Goal: Task Accomplishment & Management: Manage account settings

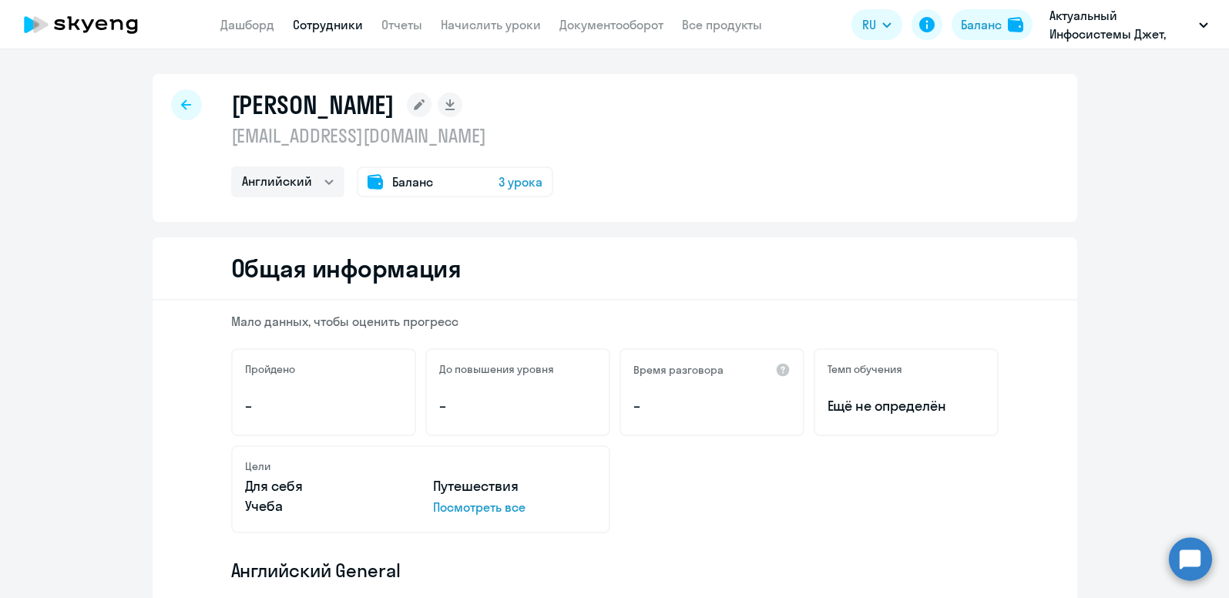
select select "english"
click at [984, 32] on div "Баланс" at bounding box center [981, 24] width 41 height 18
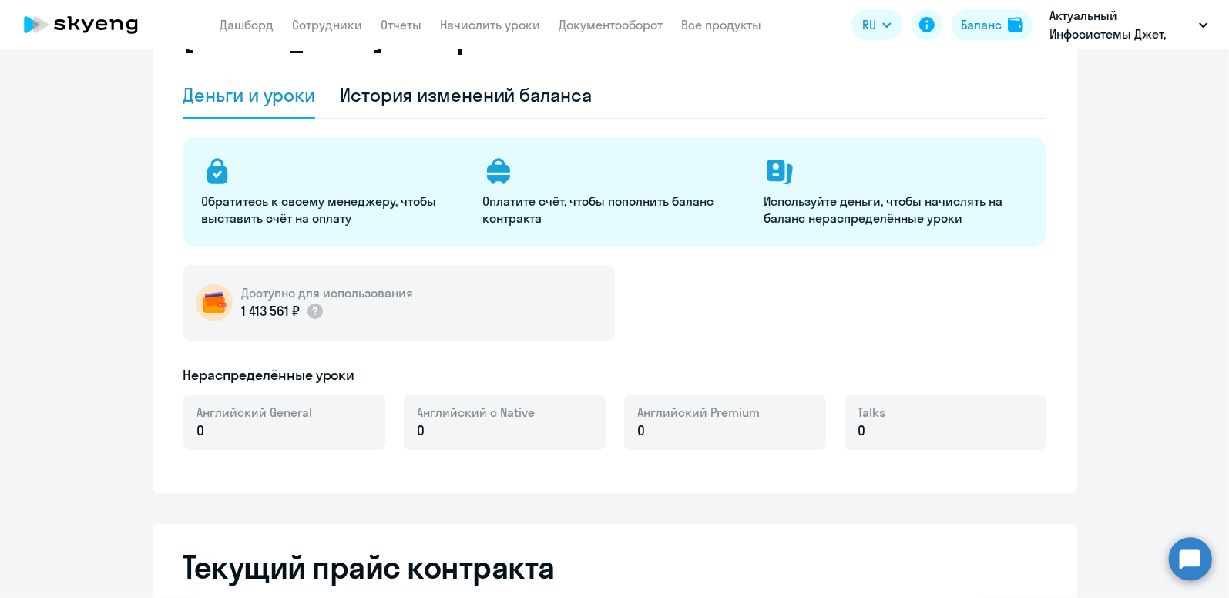
scroll to position [154, 0]
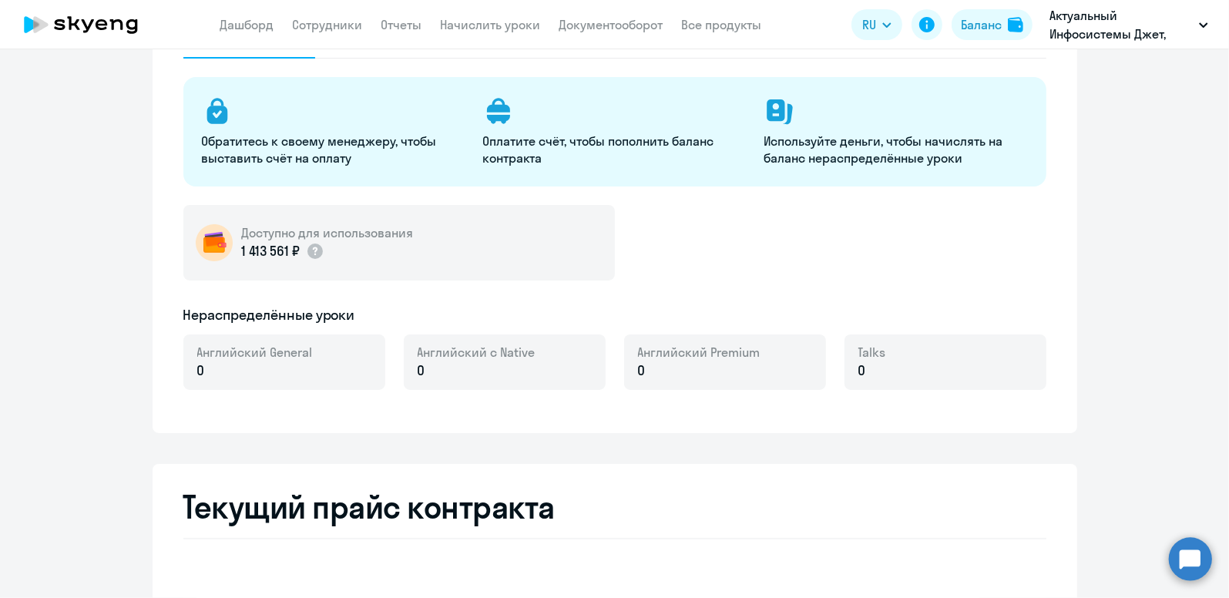
select select "english_adult_not_native_speaker"
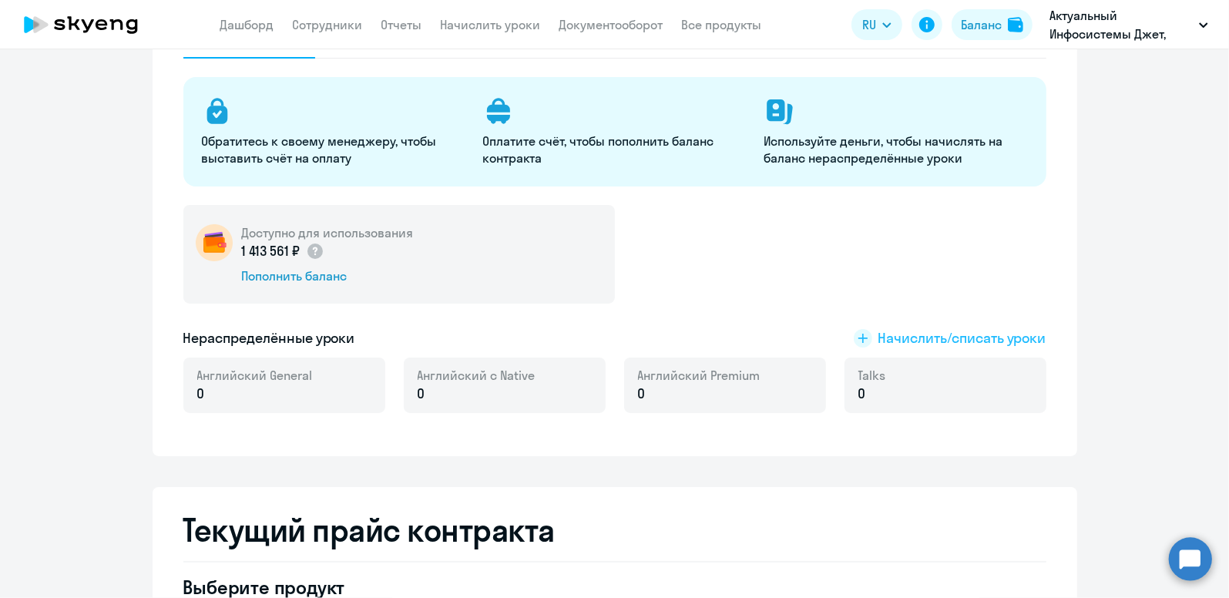
click at [929, 335] on span "Начислить/списать уроки" at bounding box center [962, 338] width 168 height 20
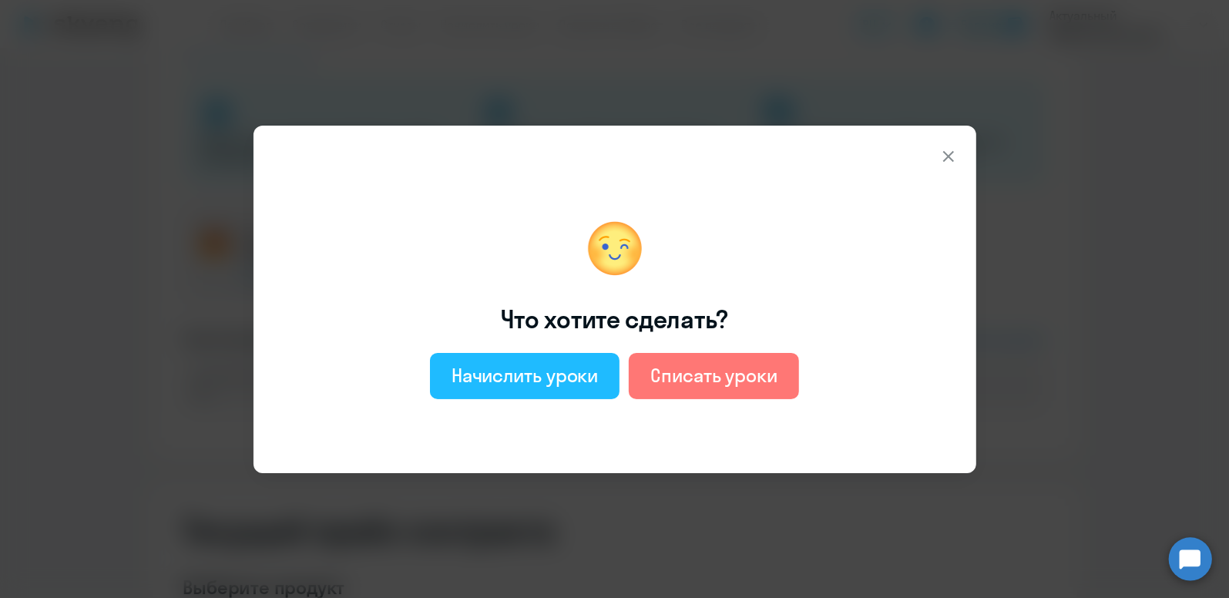
click at [582, 374] on div "Начислить уроки" at bounding box center [524, 375] width 147 height 25
select select "english_adult_not_native_speaker"
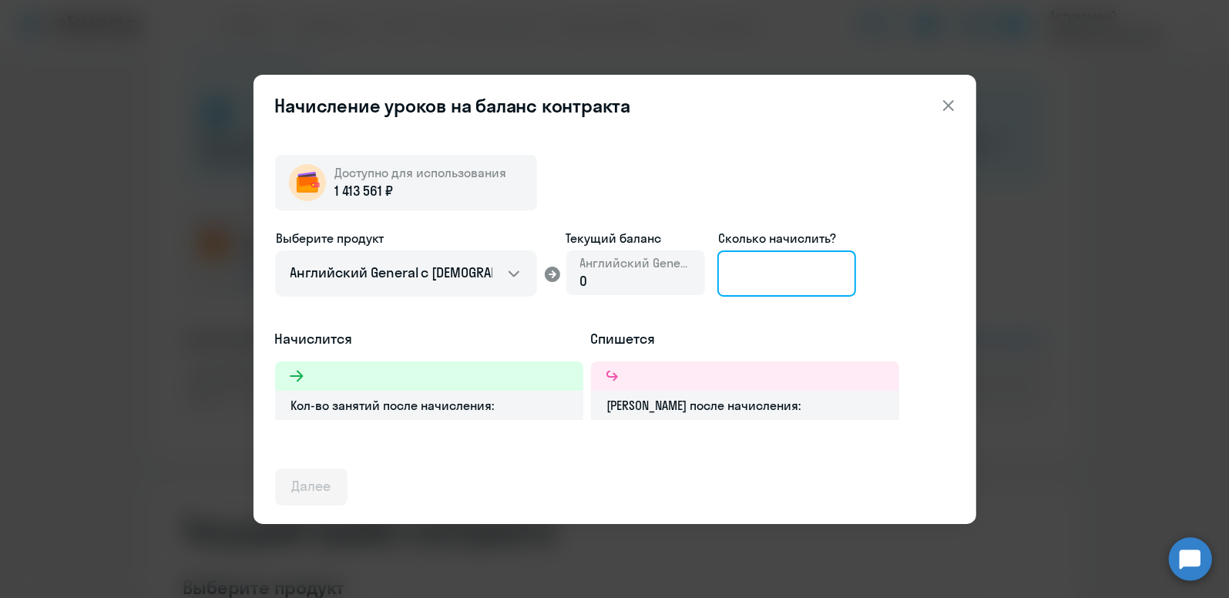
click at [778, 270] on input at bounding box center [786, 273] width 139 height 46
type input "12"
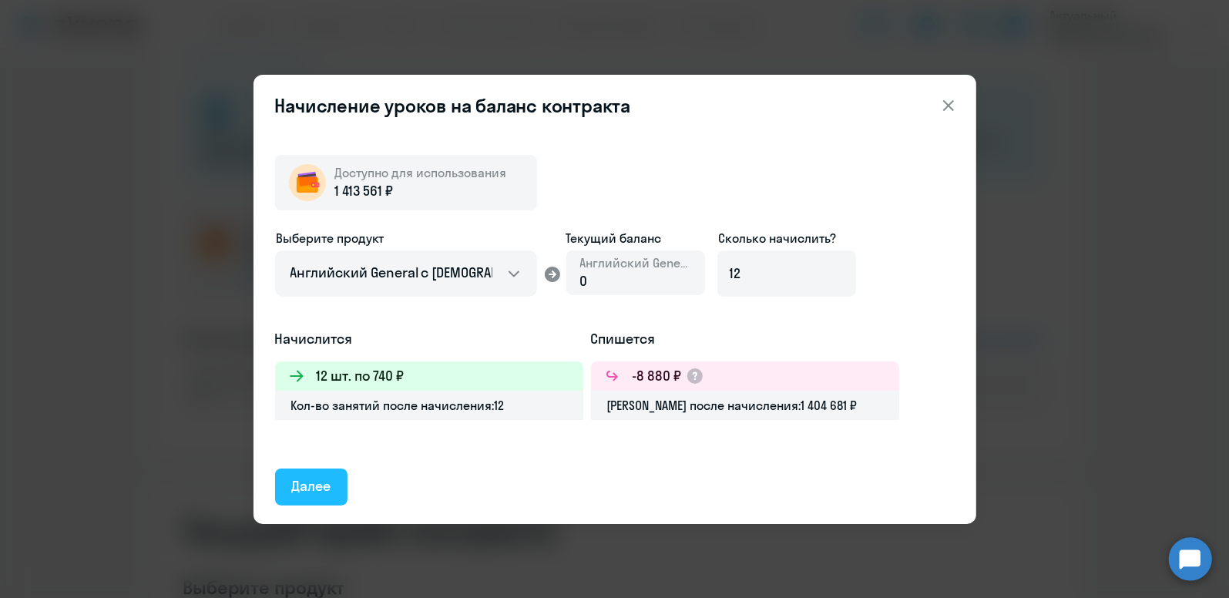
click at [317, 478] on div "Далее" at bounding box center [311, 486] width 39 height 20
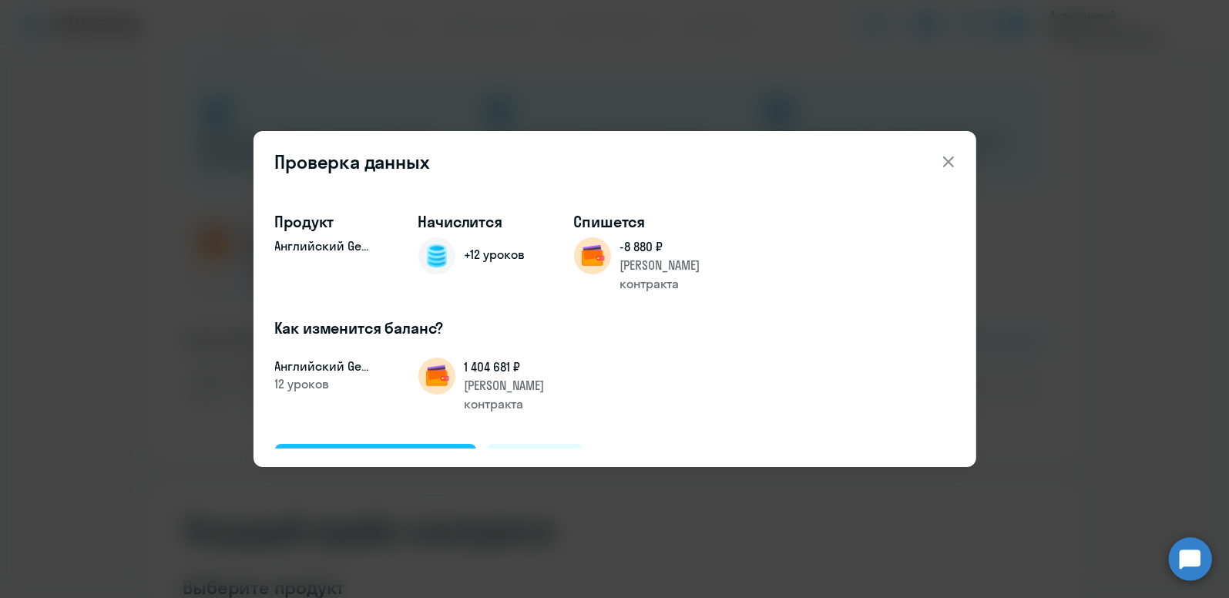
click at [347, 451] on div "Подтвердить и начислить" at bounding box center [376, 461] width 168 height 20
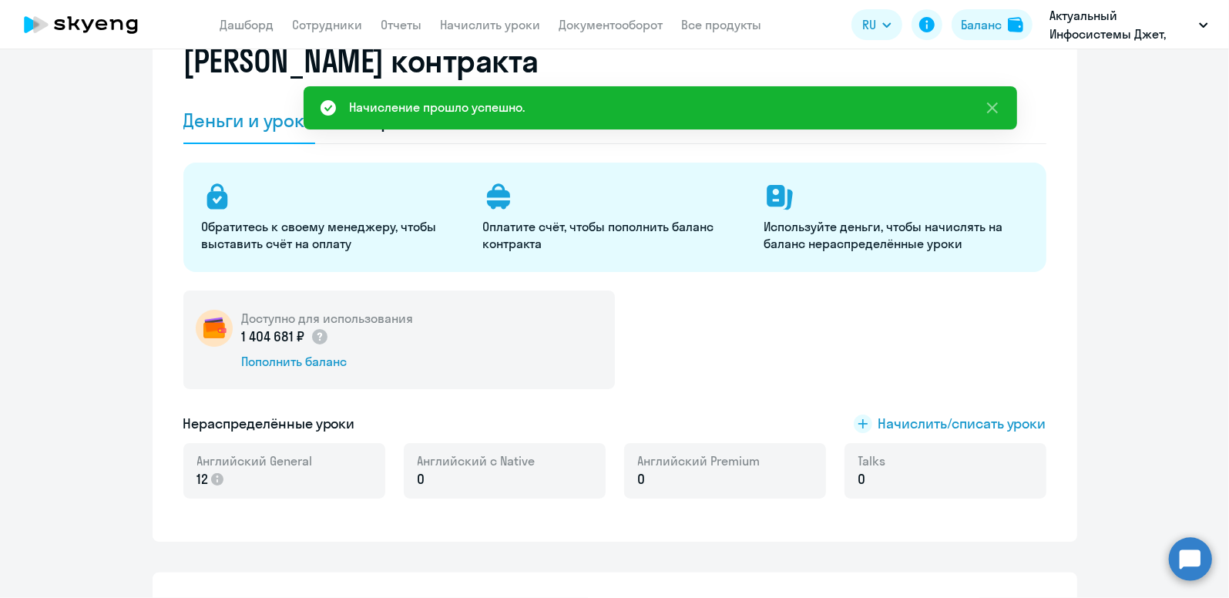
scroll to position [0, 0]
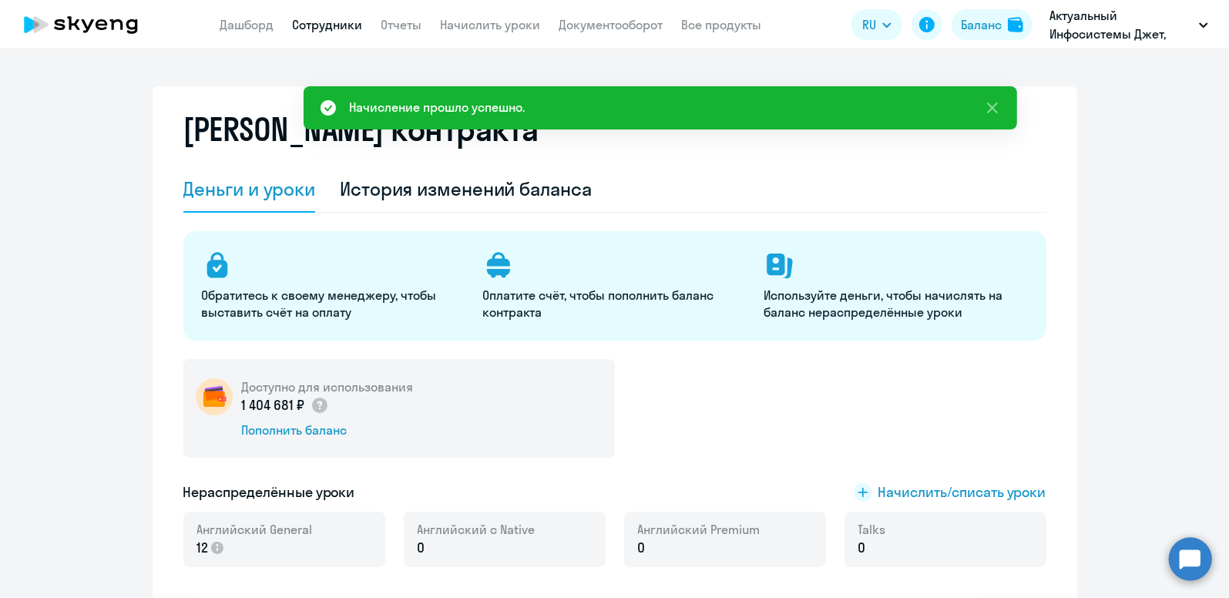
click at [334, 22] on link "Сотрудники" at bounding box center [328, 24] width 70 height 15
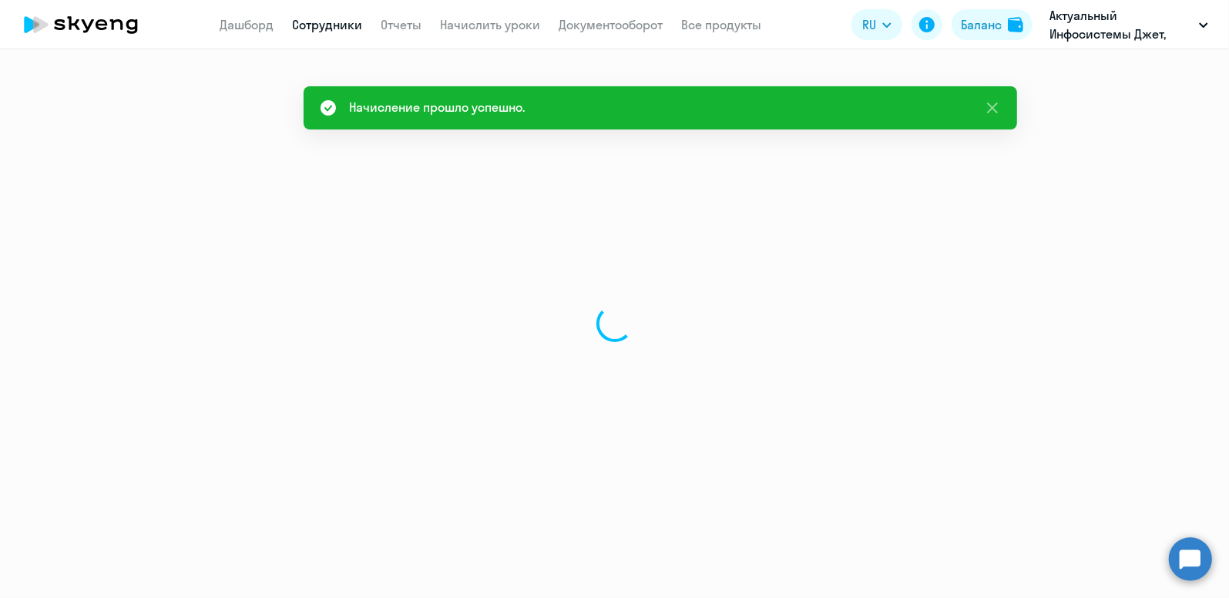
select select "30"
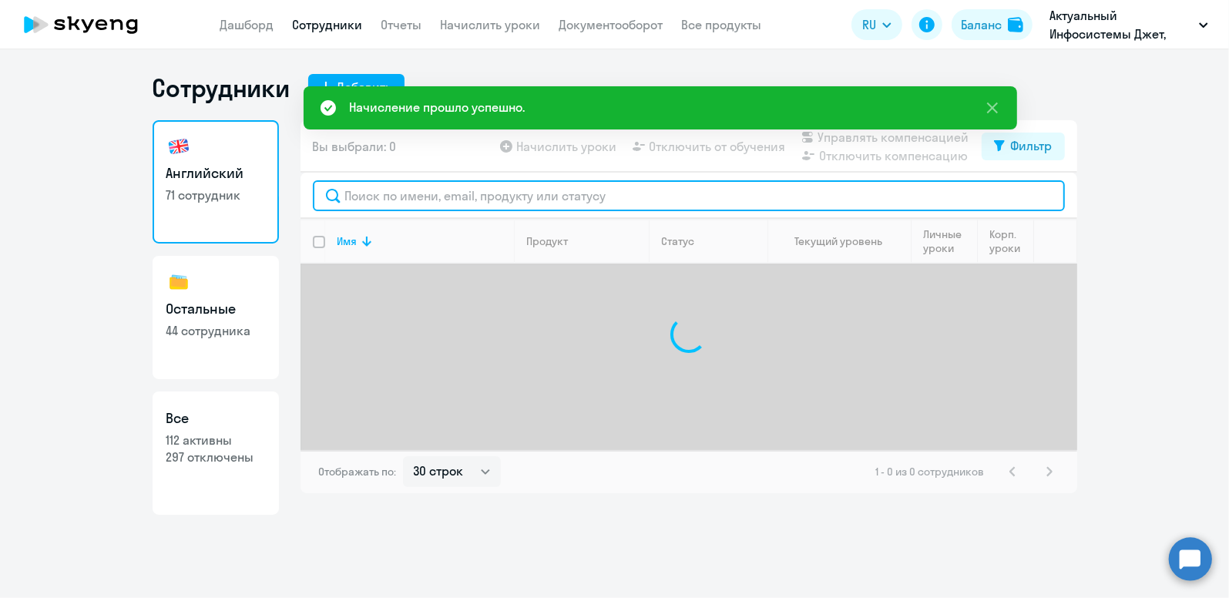
click at [365, 200] on input "text" at bounding box center [689, 195] width 752 height 31
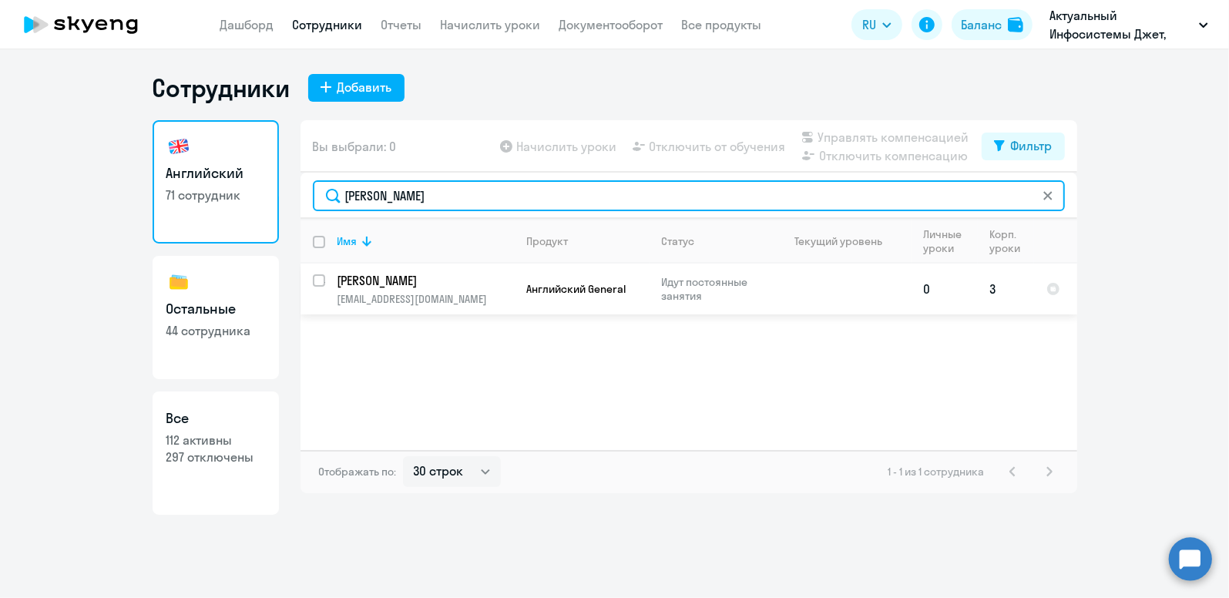
type input "[PERSON_NAME]"
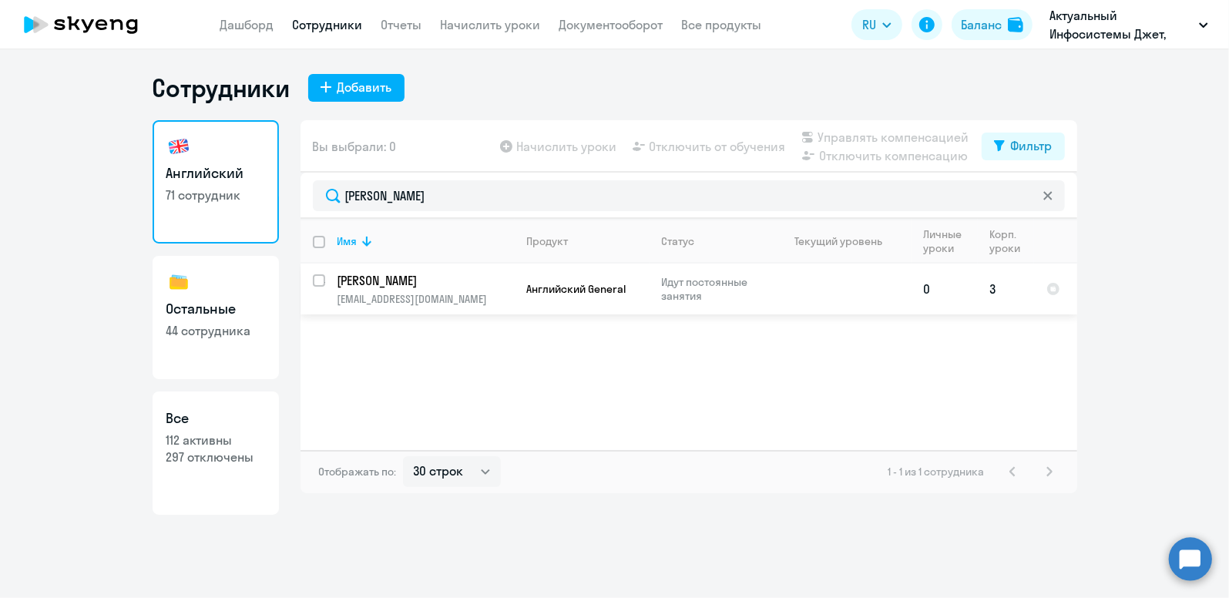
click at [404, 280] on p "[PERSON_NAME]" at bounding box center [424, 280] width 174 height 17
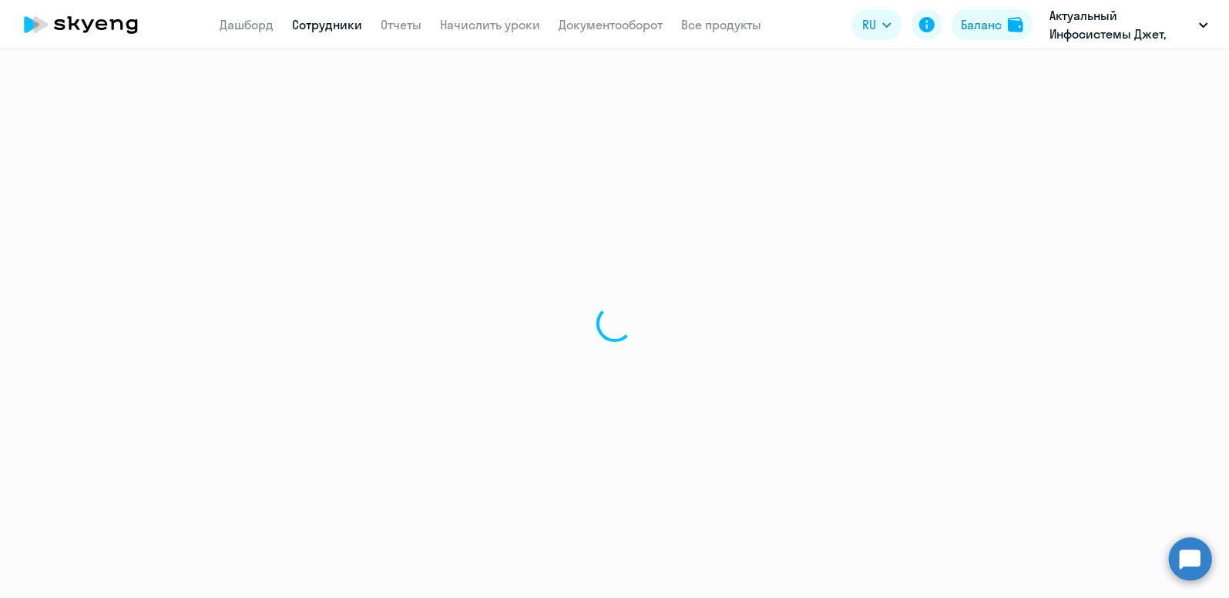
select select "english"
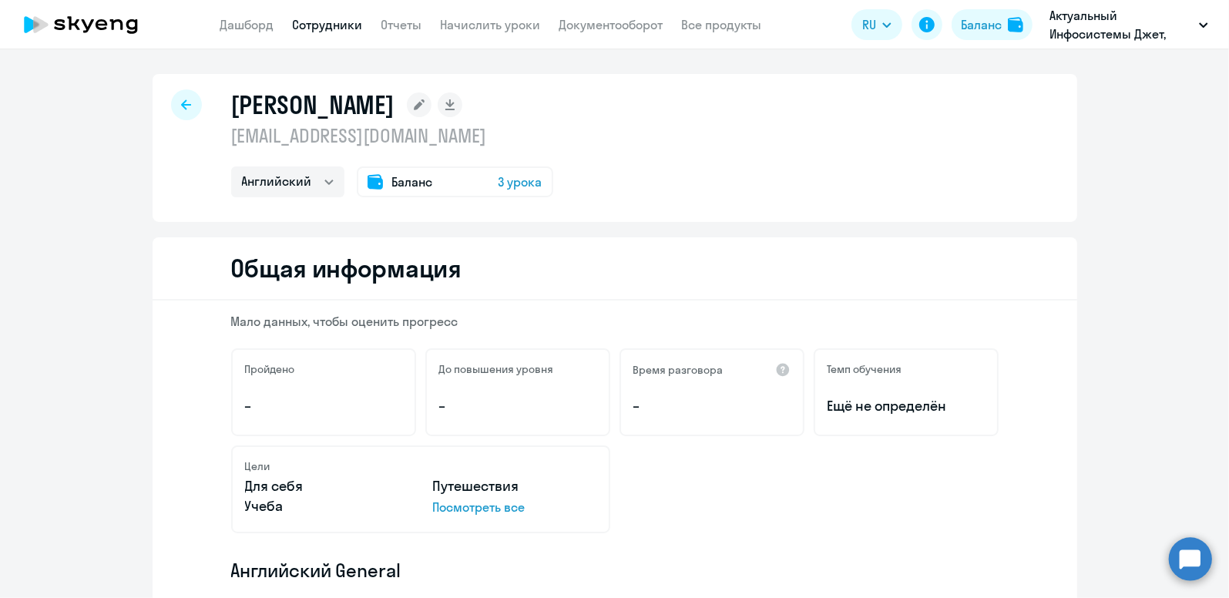
click at [415, 184] on span "Баланс" at bounding box center [412, 182] width 41 height 18
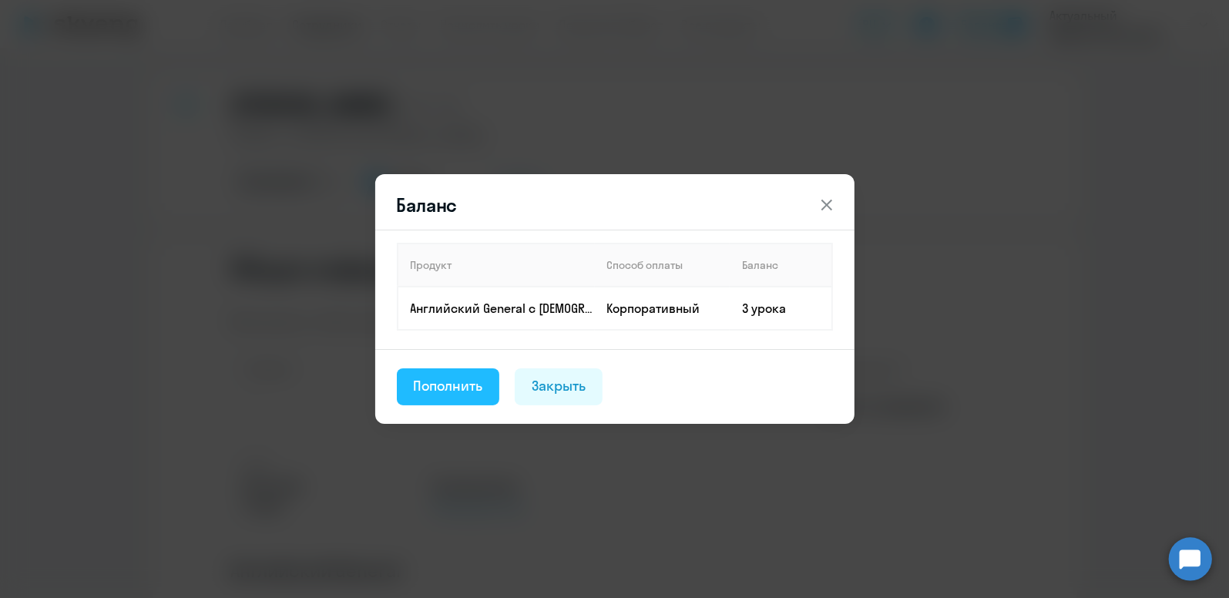
click at [474, 384] on div "Пополнить" at bounding box center [448, 386] width 69 height 20
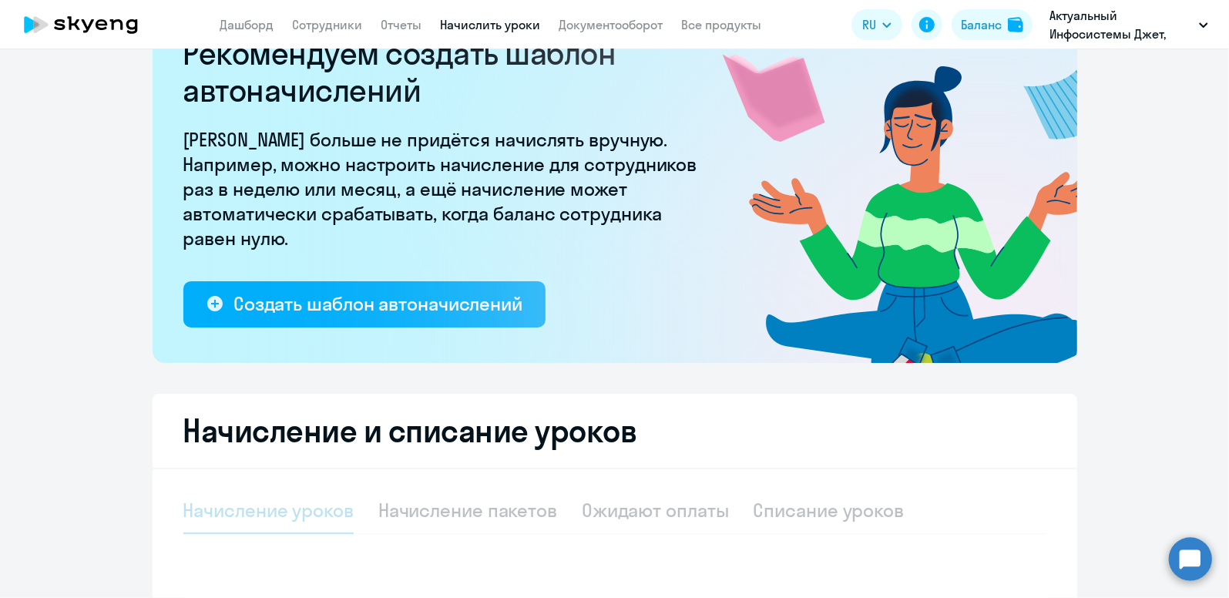
select select "10"
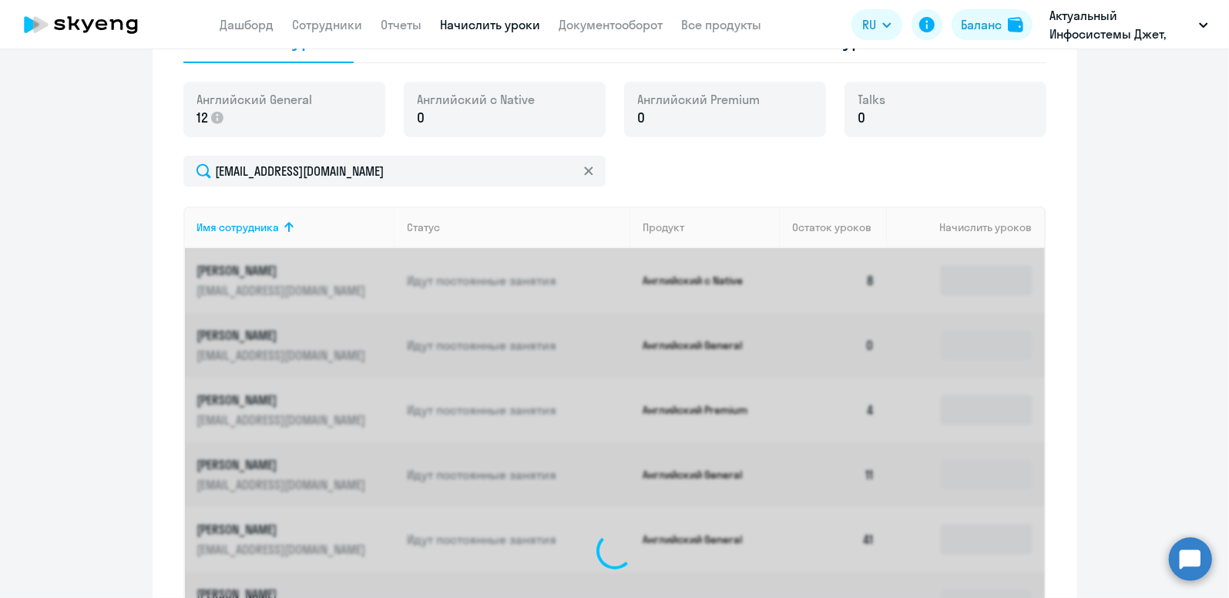
scroll to position [508, 0]
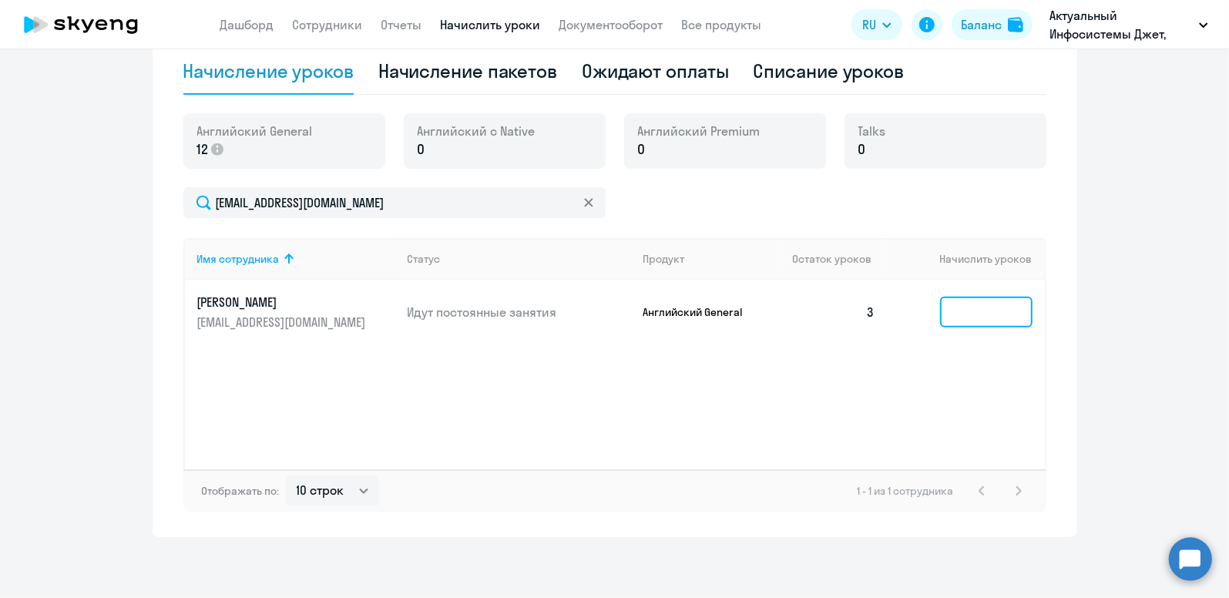
click at [955, 314] on input at bounding box center [986, 312] width 92 height 31
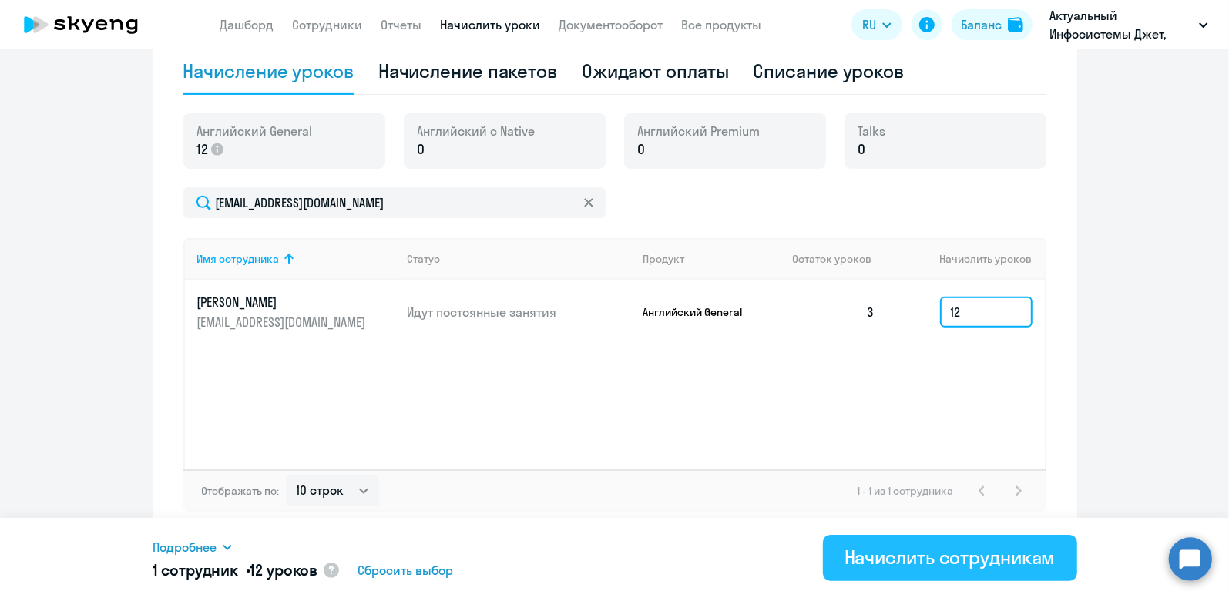
type input "12"
click at [903, 550] on div "Начислить сотрудникам" at bounding box center [949, 557] width 211 height 25
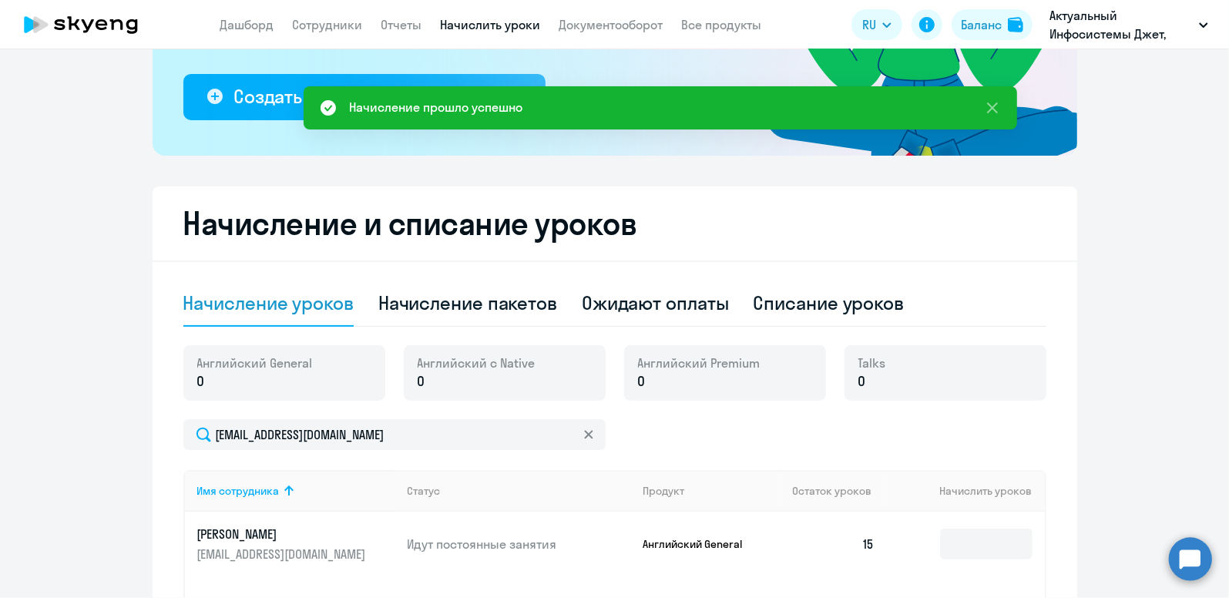
scroll to position [0, 0]
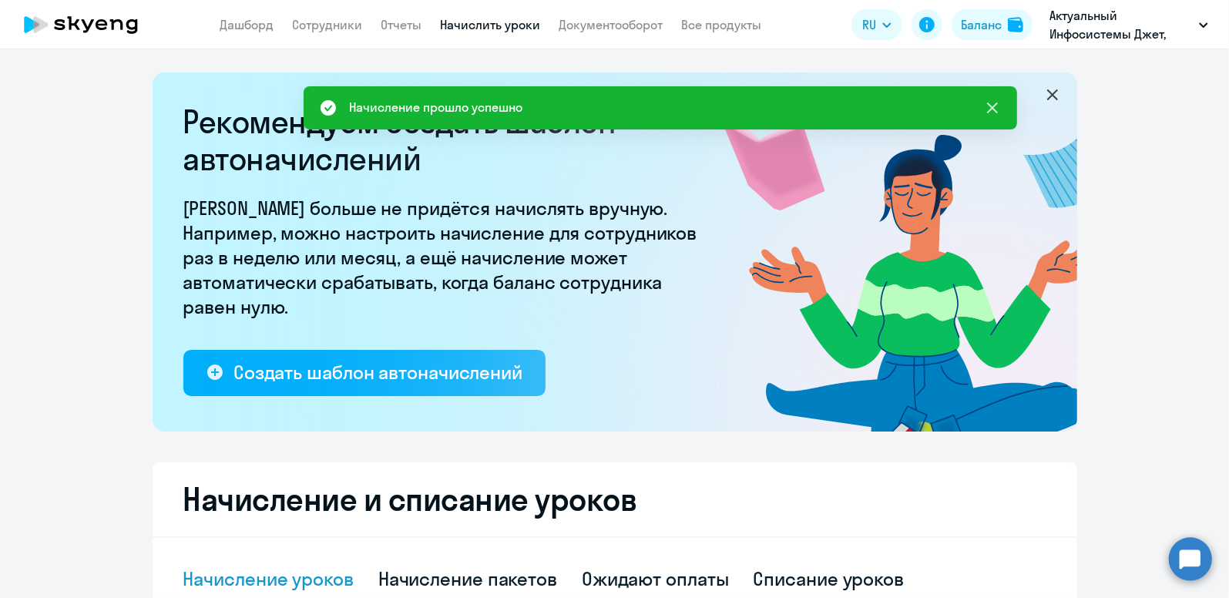
click at [989, 109] on icon at bounding box center [991, 107] width 11 height 11
